Goal: Task Accomplishment & Management: Use online tool/utility

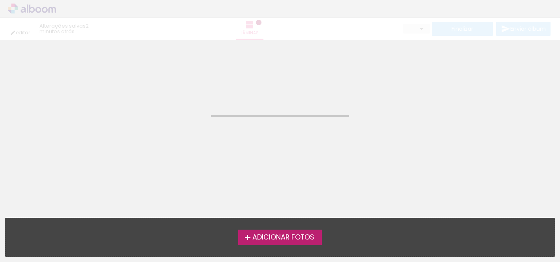
click at [43, 15] on div "editar 2 minutos atrás. Lâminas Finalizar Enviar álbum" at bounding box center [280, 20] width 560 height 40
